Goal: Navigation & Orientation: Understand site structure

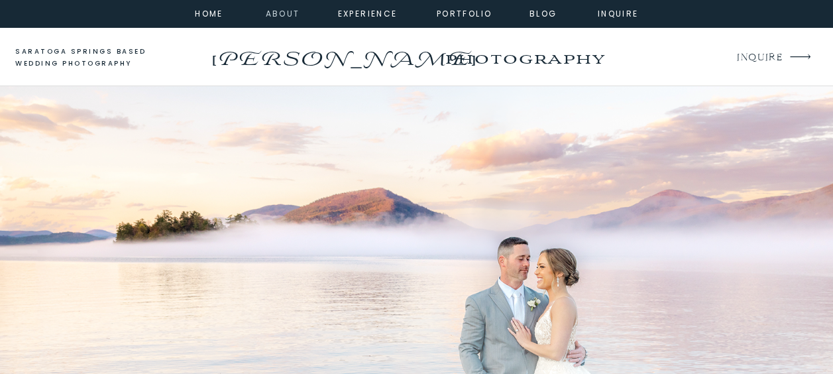
click at [280, 11] on nav "about" at bounding box center [281, 13] width 30 height 12
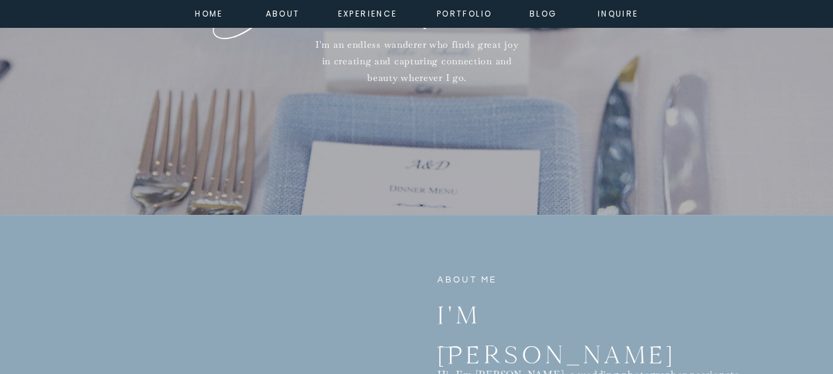
scroll to position [199, 0]
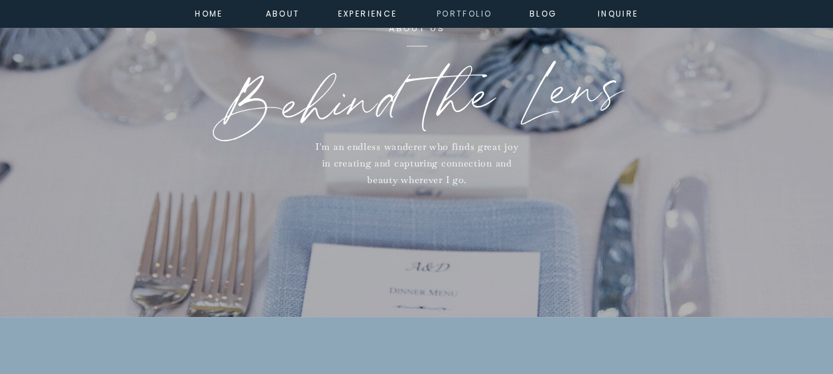
click at [459, 11] on nav "portfolio" at bounding box center [464, 13] width 57 height 12
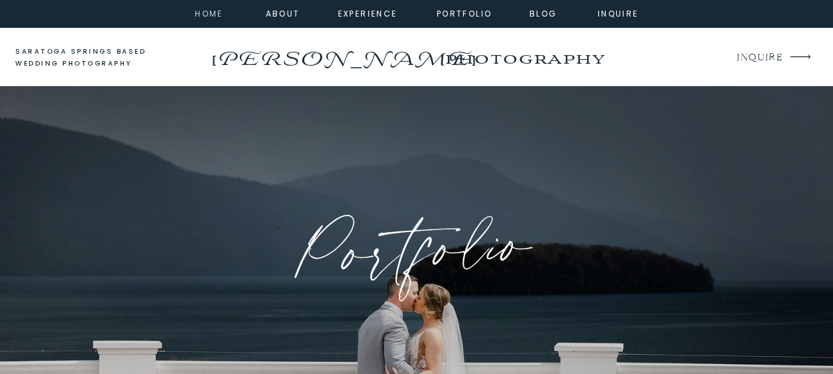
click at [200, 9] on nav "home" at bounding box center [210, 13] width 36 height 12
